Goal: Task Accomplishment & Management: Manage account settings

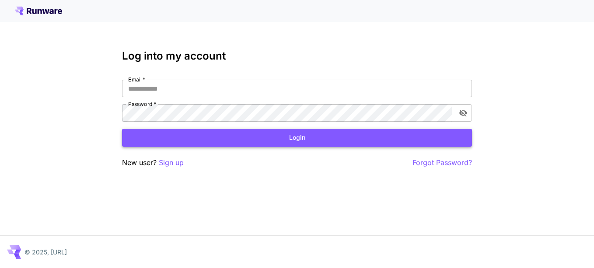
type input "**********"
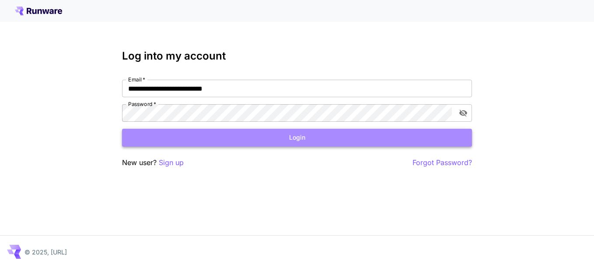
click at [307, 137] on button "Login" at bounding box center [297, 138] width 350 height 18
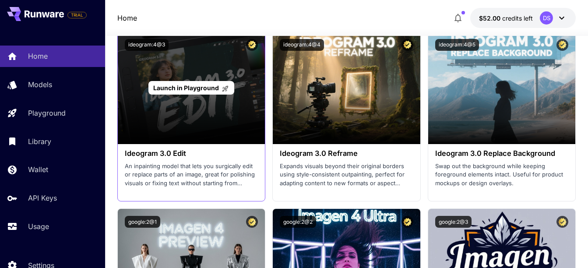
scroll to position [2013, 0]
